Goal: Information Seeking & Learning: Stay updated

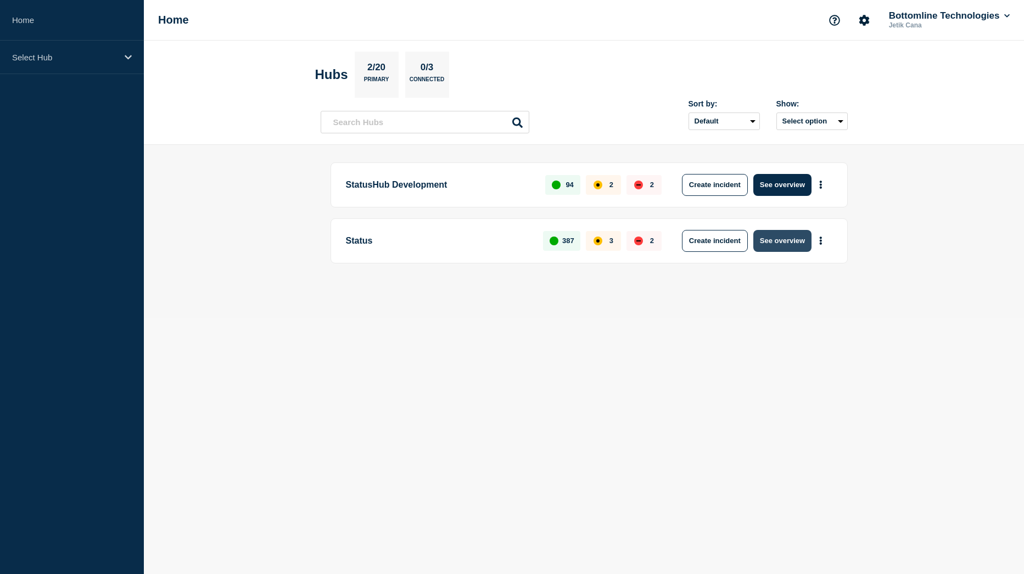
click at [785, 246] on button "See overview" at bounding box center [782, 241] width 58 height 22
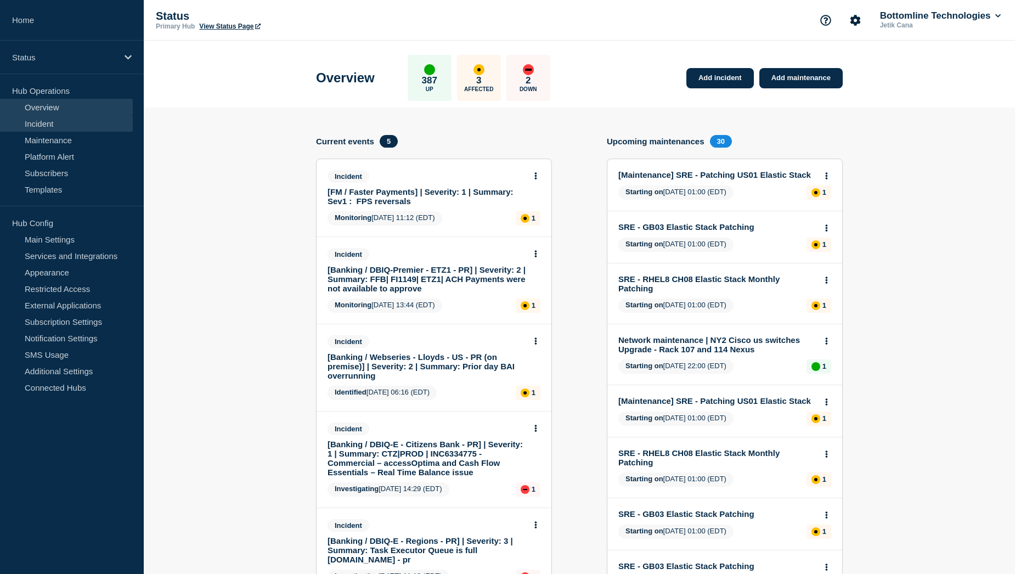
click at [74, 121] on link "Incident" at bounding box center [66, 123] width 133 height 16
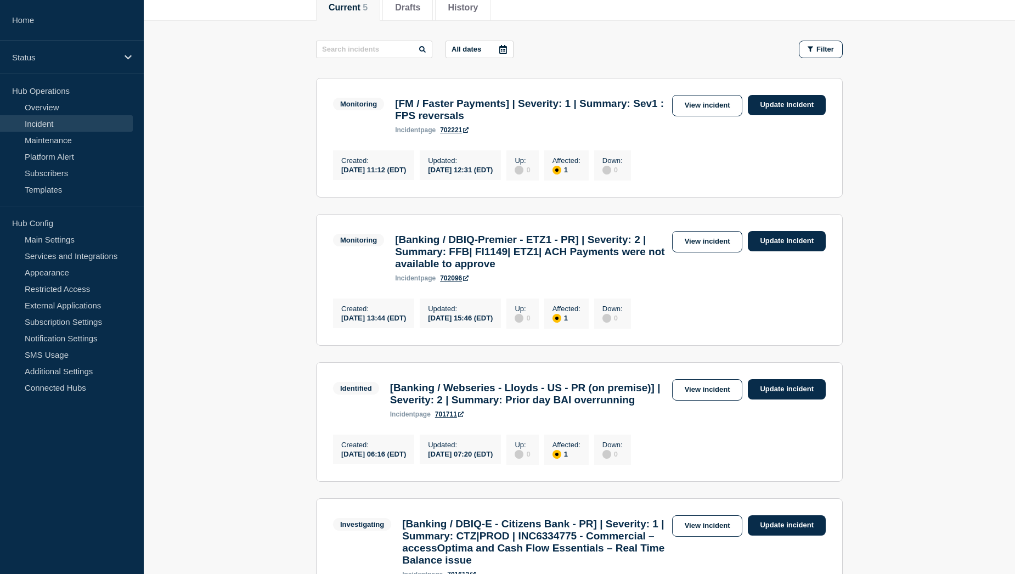
scroll to position [147, 0]
